Goal: Task Accomplishment & Management: Manage account settings

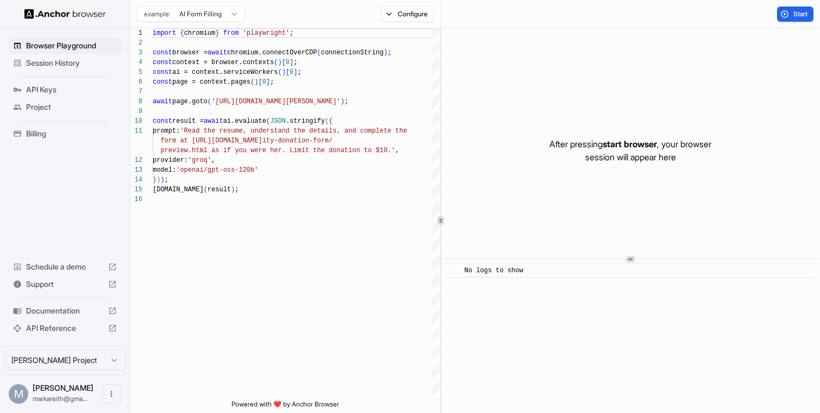
scroll to position [98, 0]
click at [47, 140] on div "Billing" at bounding box center [65, 133] width 113 height 17
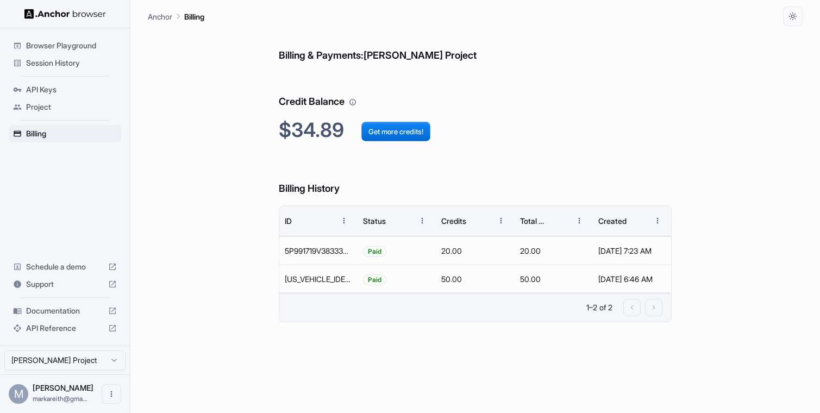
click at [59, 64] on span "Session History" at bounding box center [71, 63] width 91 height 11
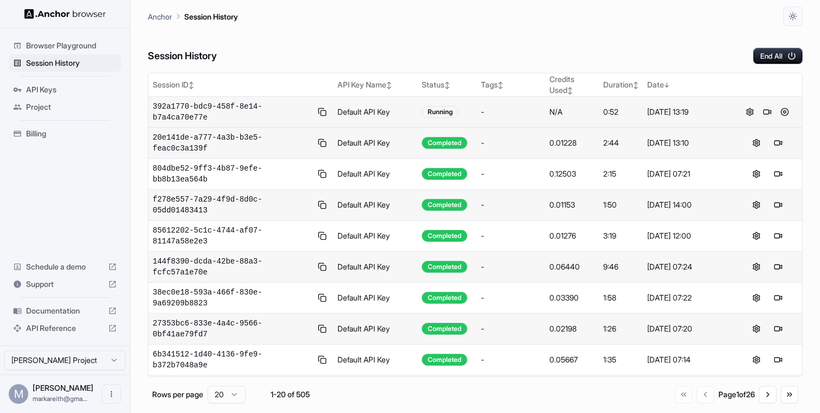
click at [769, 111] on button at bounding box center [767, 111] width 13 height 13
